Goal: Task Accomplishment & Management: Use online tool/utility

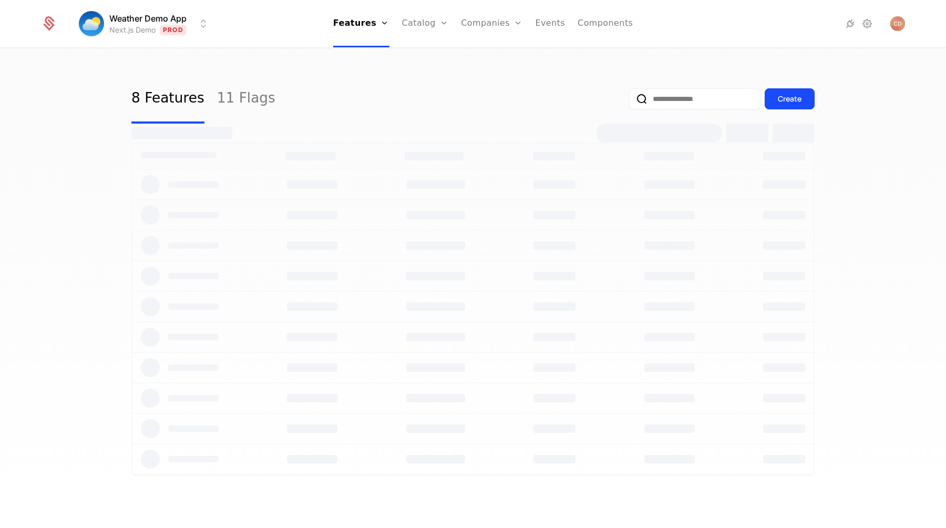
select select "***"
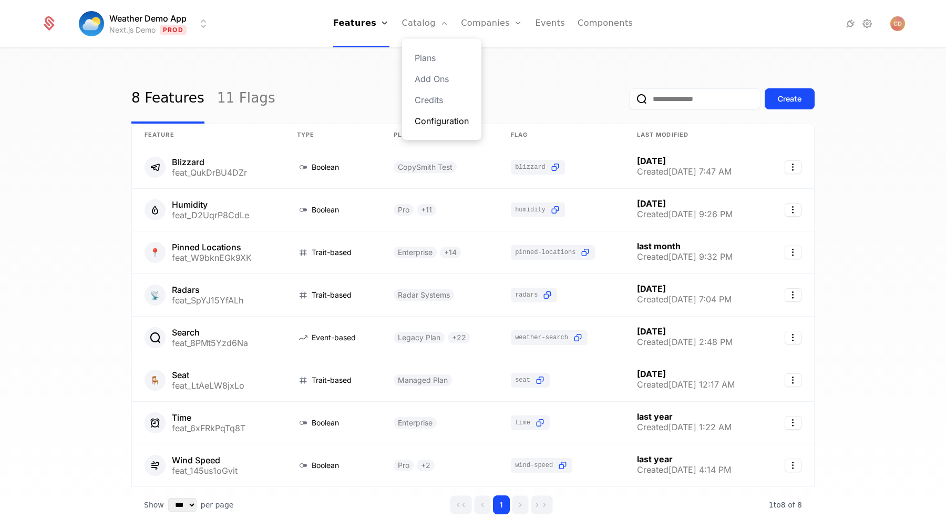
click at [443, 125] on link "Configuration" at bounding box center [442, 121] width 54 height 13
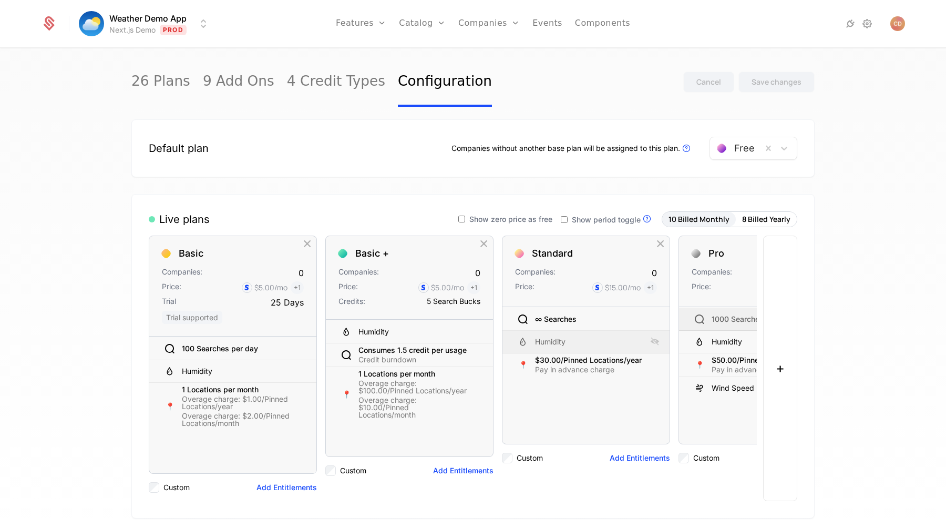
click at [357, 213] on div "Live plans Show zero price as free Show period toggle Live Plans are visible in…" at bounding box center [473, 219] width 649 height 16
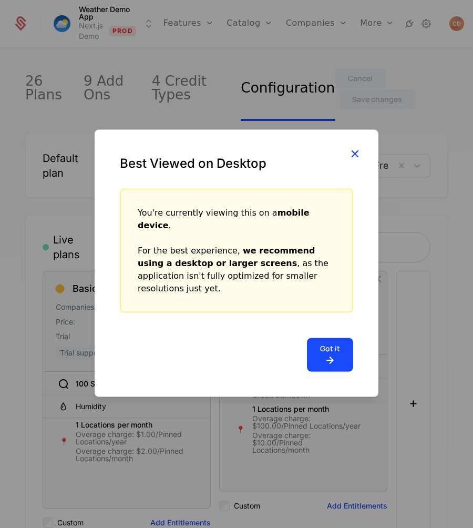
click at [356, 160] on icon "button" at bounding box center [355, 154] width 14 height 14
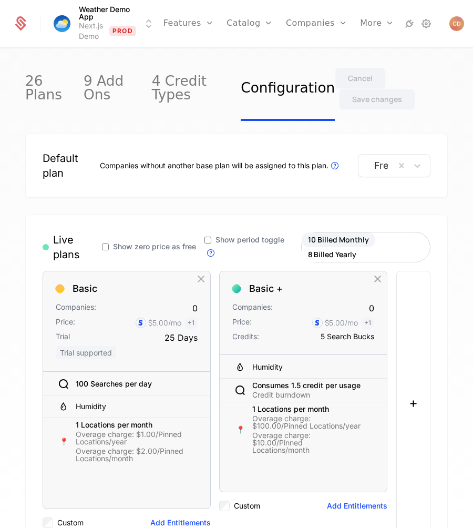
click at [450, 239] on div "26 Plans 9 Add Ons 4 Credit Types Configuration Cancel Save changes Default pla…" at bounding box center [236, 291] width 473 height 485
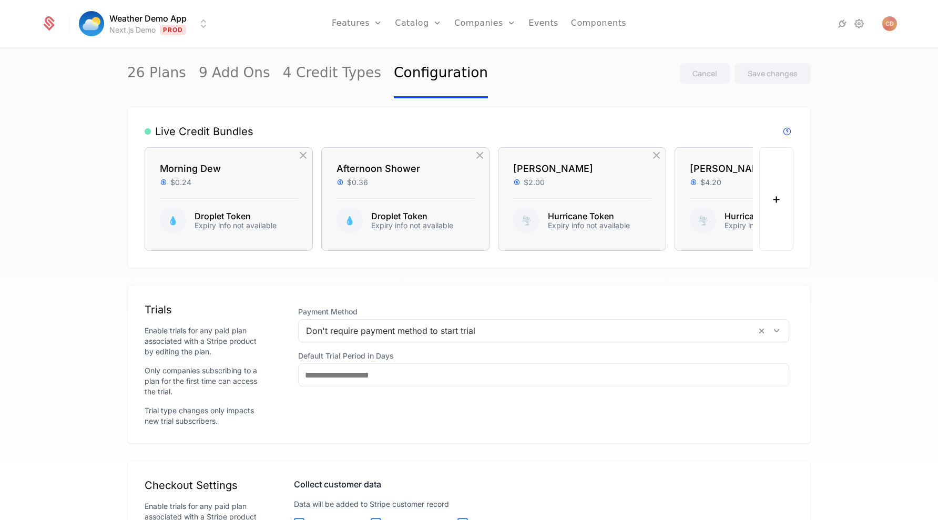
scroll to position [908, 0]
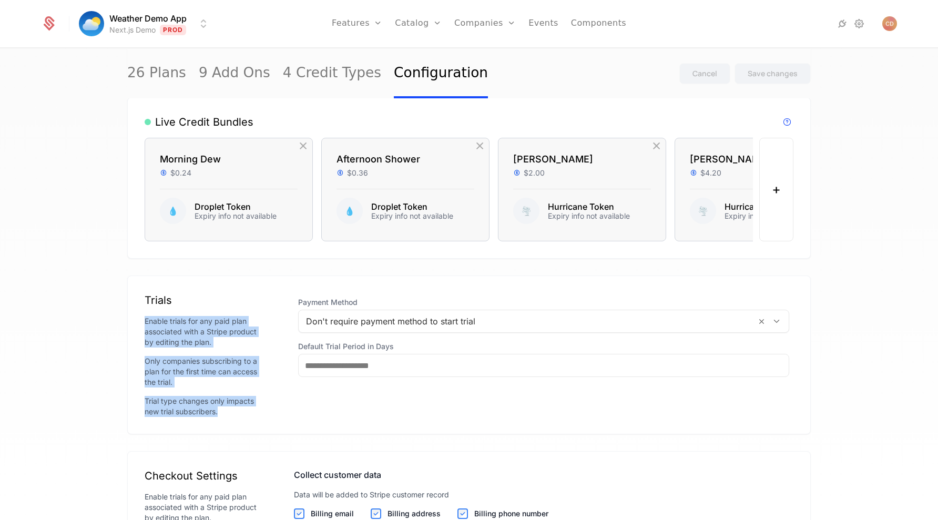
drag, startPoint x: 144, startPoint y: 322, endPoint x: 244, endPoint y: 407, distance: 131.3
click at [244, 407] on div "Trials Enable trials for any paid plan associated with a Stripe product by edit…" at bounding box center [468, 354] width 683 height 159
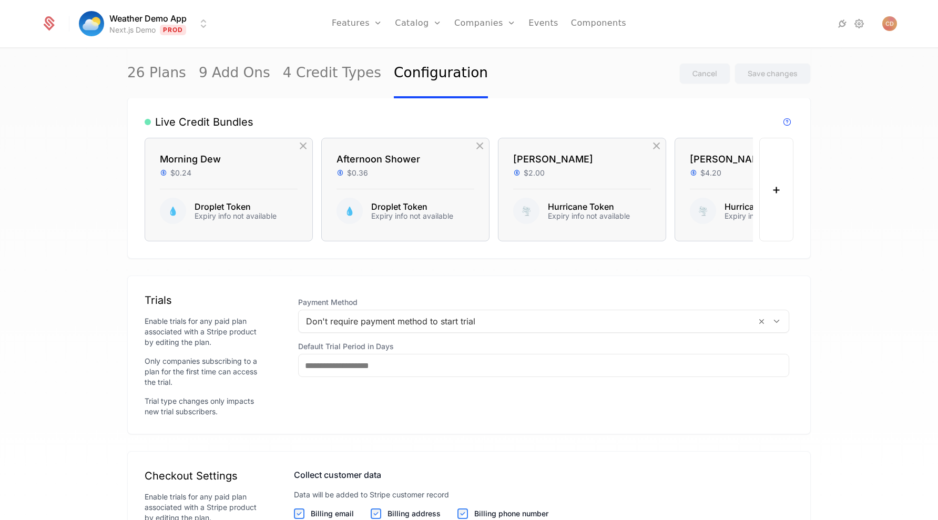
click at [244, 407] on div "Trial type changes only impacts new trial subscribers." at bounding box center [203, 406] width 116 height 21
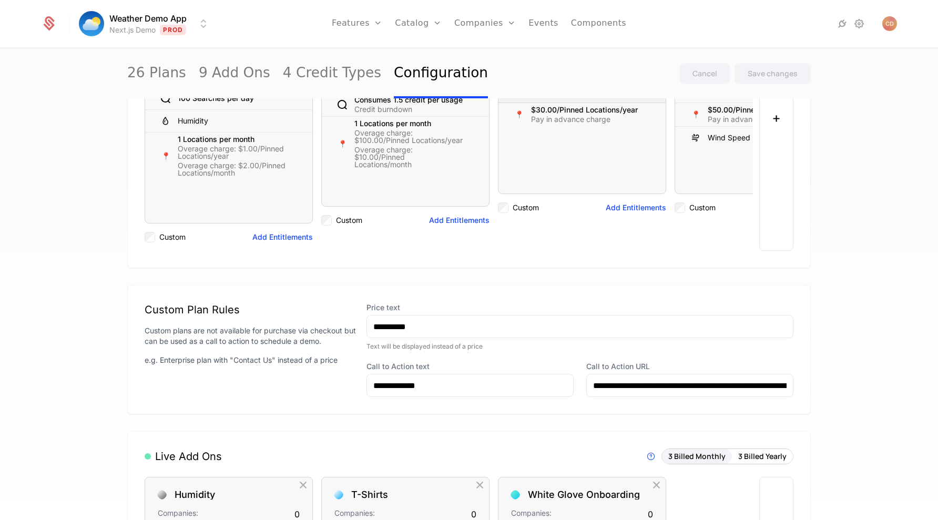
scroll to position [249, 0]
click at [582, 22] on link "Components" at bounding box center [598, 23] width 55 height 47
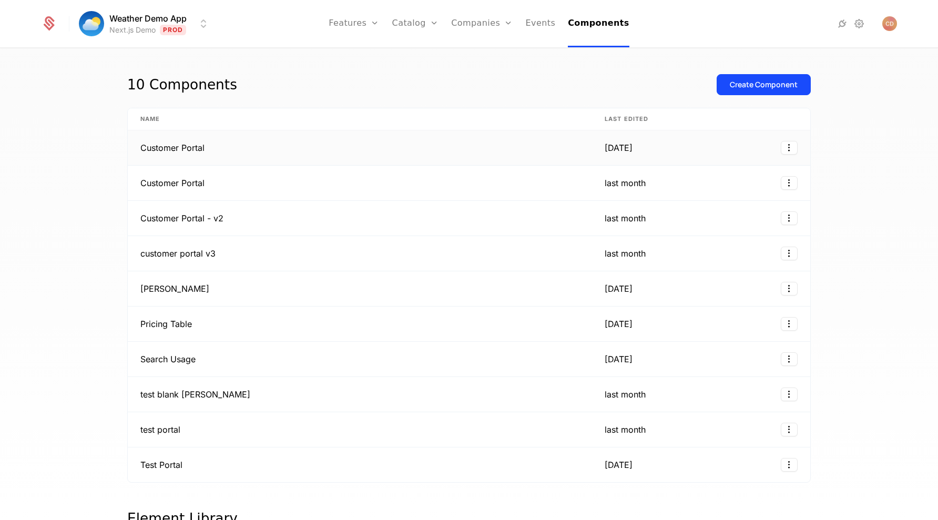
click at [363, 151] on td "Customer Portal" at bounding box center [360, 147] width 464 height 35
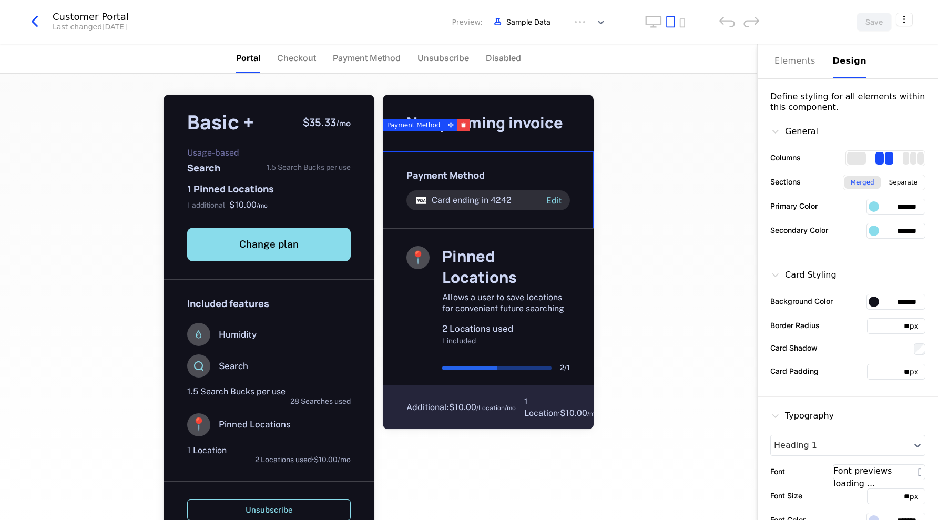
click at [849, 62] on div "Design" at bounding box center [850, 61] width 34 height 13
click at [792, 58] on div "Elements" at bounding box center [797, 61] width 46 height 13
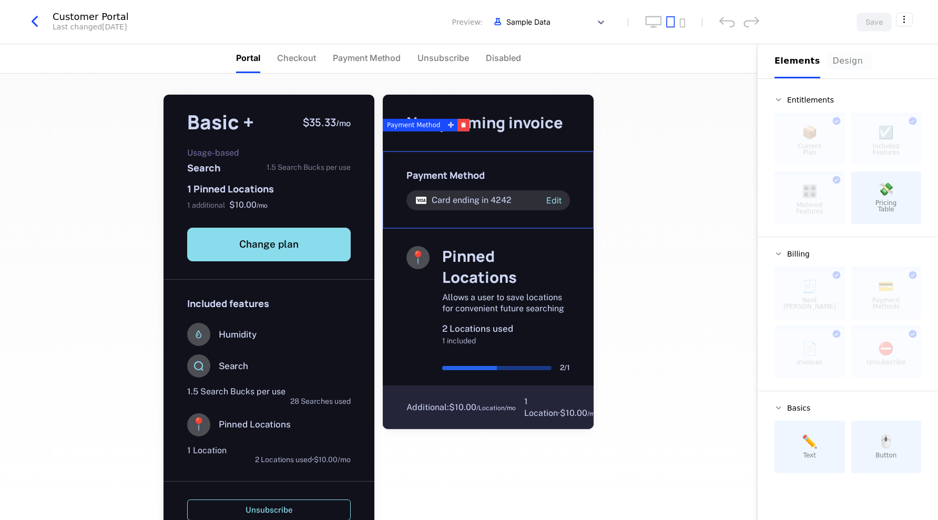
click at [851, 68] on button "Design" at bounding box center [850, 61] width 34 height 34
